Goal: Information Seeking & Learning: Compare options

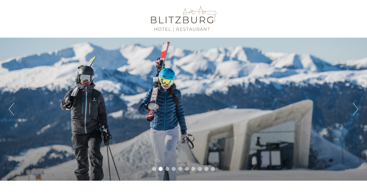
drag, startPoint x: 151, startPoint y: 19, endPoint x: 194, endPoint y: 21, distance: 42.8
click at [194, 21] on div at bounding box center [184, 19] width 282 height 33
click at [182, 20] on div at bounding box center [184, 19] width 282 height 33
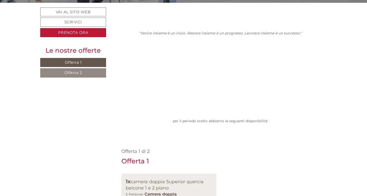
scroll to position [208, 0]
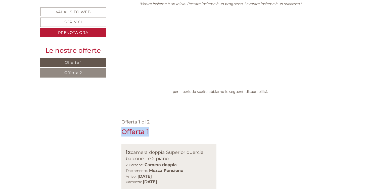
drag, startPoint x: 122, startPoint y: 63, endPoint x: 150, endPoint y: 67, distance: 27.9
click at [150, 127] on div "Offerta 1" at bounding box center [220, 131] width 198 height 9
click at [125, 127] on div "Offerta 1" at bounding box center [135, 131] width 28 height 9
drag, startPoint x: 123, startPoint y: 63, endPoint x: 199, endPoint y: 115, distance: 91.8
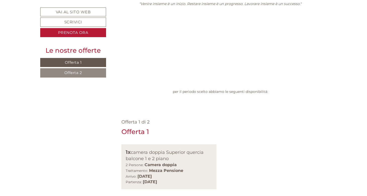
copy div "Offerta 1 1x camera doppia Superior quercia balcone 1 e 2 piano 2 Persone: Came…"
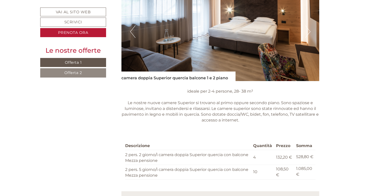
scroll to position [424, 0]
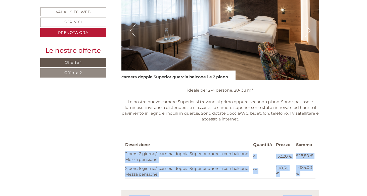
drag, startPoint x: 125, startPoint y: 85, endPoint x: 311, endPoint y: 131, distance: 191.8
click at [311, 131] on div "Offerta 1 di 2 Offerta 1 1x camera doppia Superior quercia balcone 1 e 2 piano …" at bounding box center [220, 65] width 213 height 338
copy div "2 pers. 2 giorno/i camera doppia Superior quercia con balcone Mezza pensione 4 …"
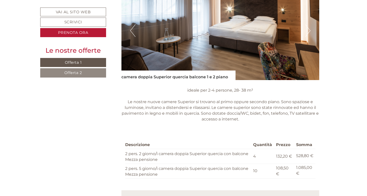
click at [256, 162] on div "Offerta 1 di 2 Offerta 1 1x camera doppia Superior quercia balcone 1 e 2 piano …" at bounding box center [220, 65] width 213 height 338
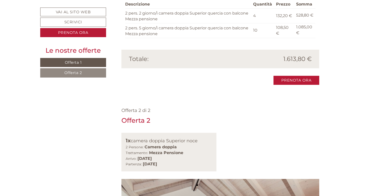
scroll to position [572, 0]
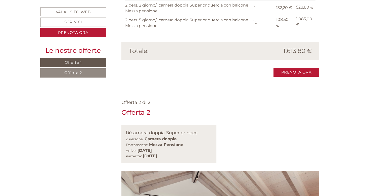
drag, startPoint x: 121, startPoint y: 40, endPoint x: 202, endPoint y: 86, distance: 93.6
copy div "Offerta 2 1x camera doppia Superior noce 2 Persone: Camera doppia Trattamento: …"
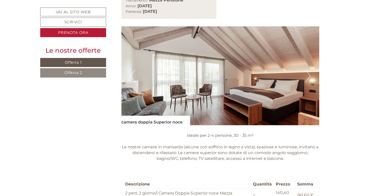
scroll to position [755, 0]
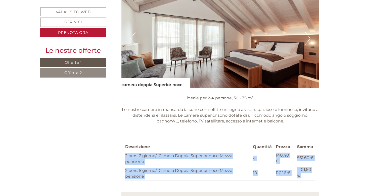
drag, startPoint x: 125, startPoint y: 83, endPoint x: 311, endPoint y: 128, distance: 191.6
click at [311, 128] on div "Offerta 2 di 2 Offerta 2 1x camera doppia Superior noce 2 Persone: Camera doppi…" at bounding box center [220, 73] width 213 height 326
copy div "2 pers. 2 giorno/i Camera Doppia Superior noce Mezza pensione 4 140,40 € 561,60…"
